Goal: Download file/media

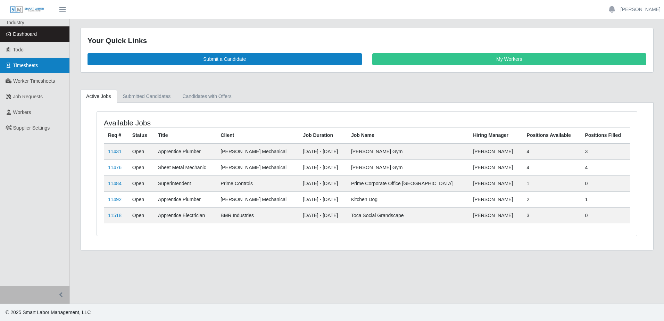
click at [20, 67] on span "Timesheets" at bounding box center [25, 66] width 25 height 6
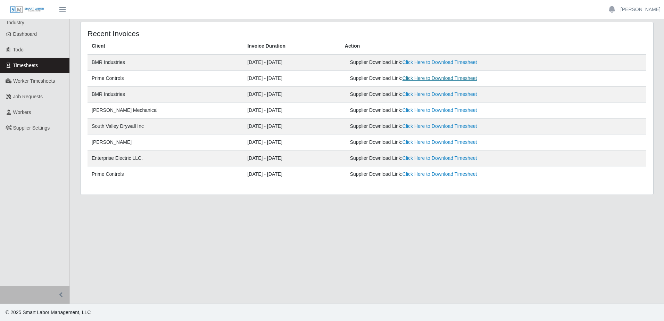
click at [436, 79] on link "Click Here to Download Timesheet" at bounding box center [439, 78] width 75 height 6
click at [434, 62] on link "Click Here to Download Timesheet" at bounding box center [439, 62] width 75 height 6
click at [638, 10] on link "[PERSON_NAME]" at bounding box center [641, 9] width 40 height 7
click at [614, 50] on link "Logout" at bounding box center [632, 48] width 63 height 15
